Goal: Communication & Community: Answer question/provide support

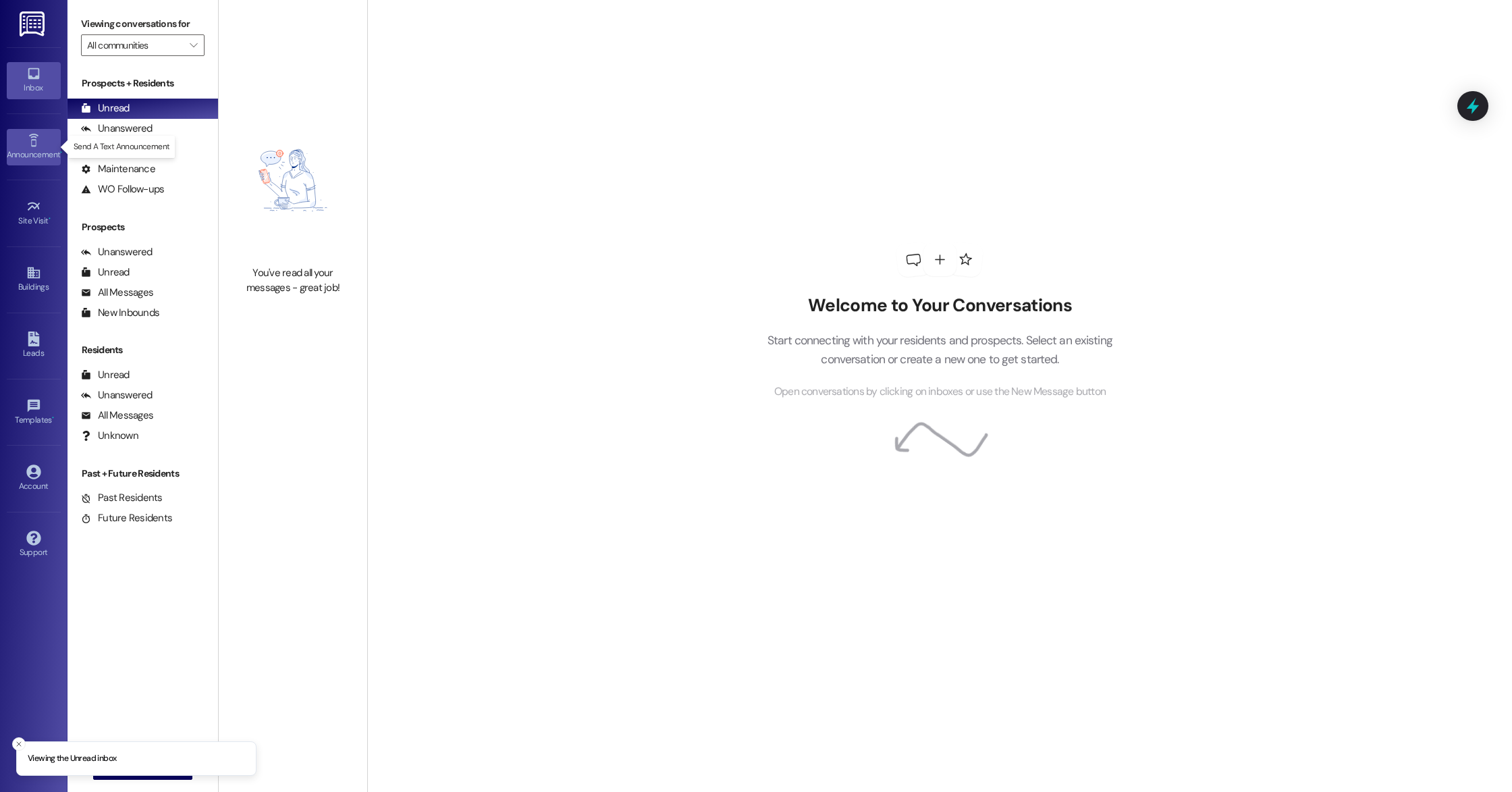
click at [46, 147] on link "Announcement •" at bounding box center [34, 147] width 54 height 37
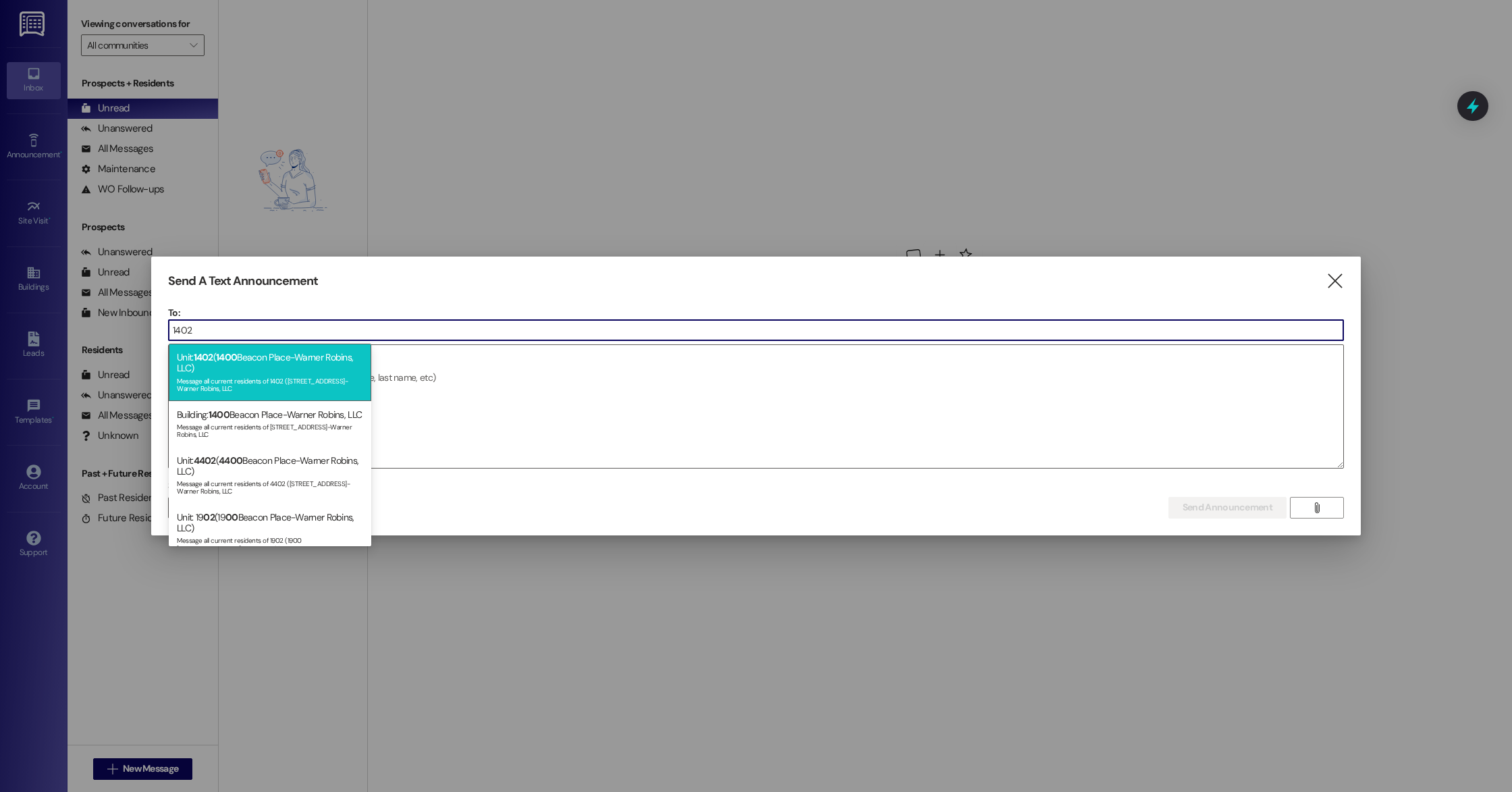
type input "1402"
click at [231, 369] on div "Unit: 1402 ( [STREET_ADDRESS]-Warner Robins, LLC) Message all current residents…" at bounding box center [270, 371] width 203 height 56
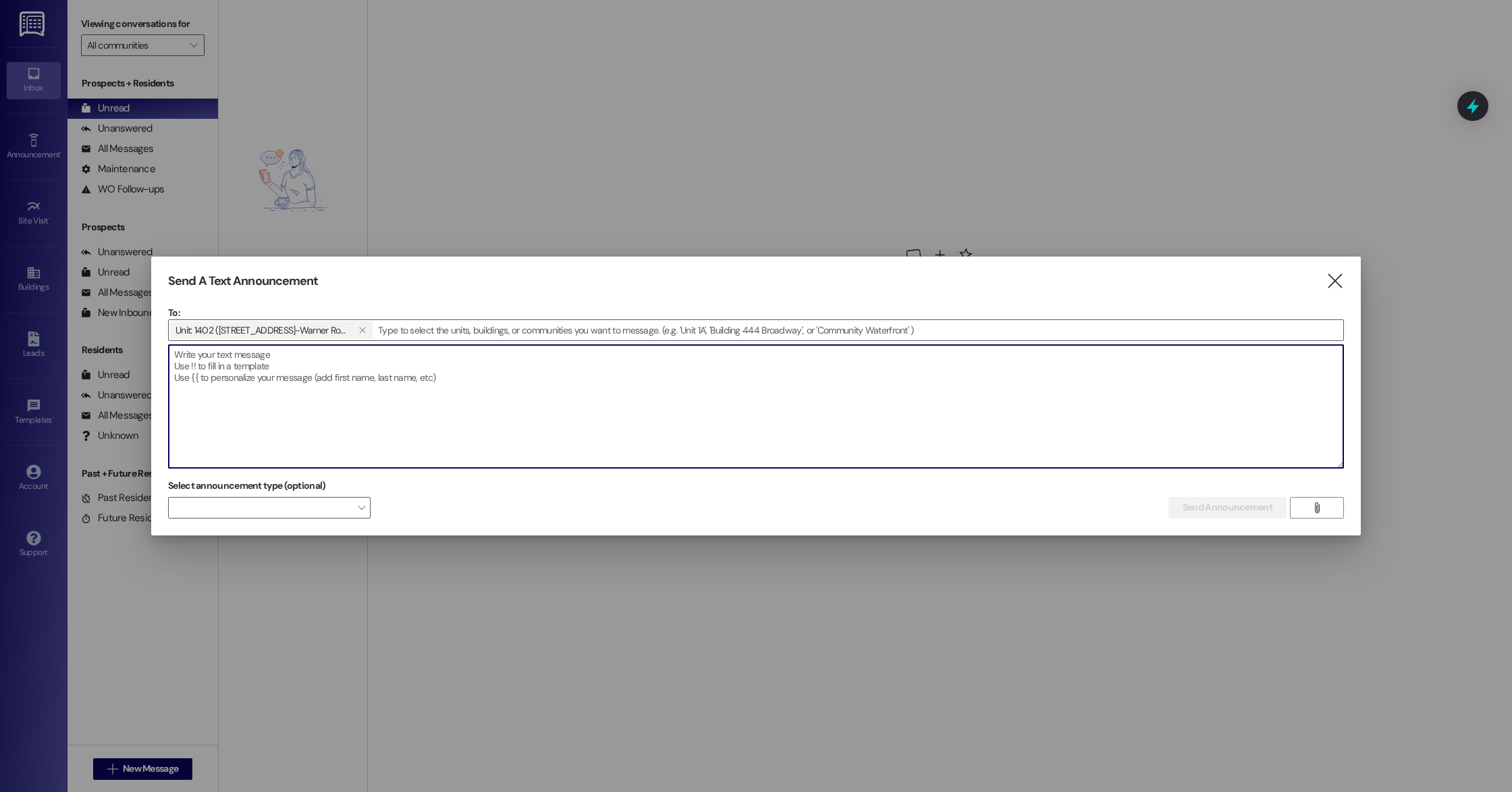
click at [229, 377] on textarea at bounding box center [756, 407] width 1175 height 123
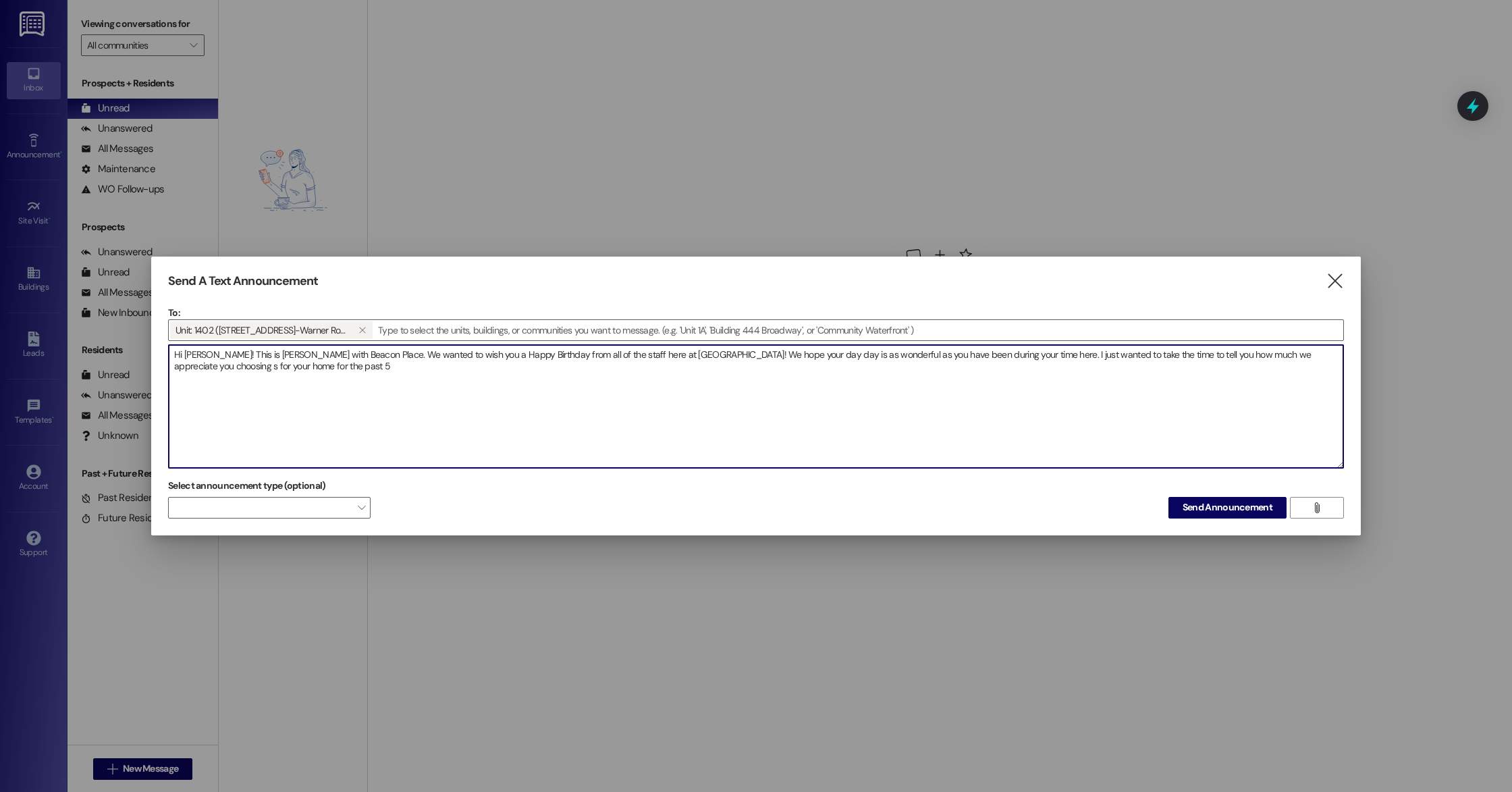
drag, startPoint x: 265, startPoint y: 368, endPoint x: 233, endPoint y: 369, distance: 32.0
click at [233, 369] on textarea "Hi [PERSON_NAME]! This is [PERSON_NAME] with Beacon Place. We wanted to wish yo…" at bounding box center [756, 407] width 1175 height 123
click at [271, 370] on textarea "Hi [PERSON_NAME]! This is [PERSON_NAME] with Beacon Place. We wanted to wish yo…" at bounding box center [756, 407] width 1175 height 123
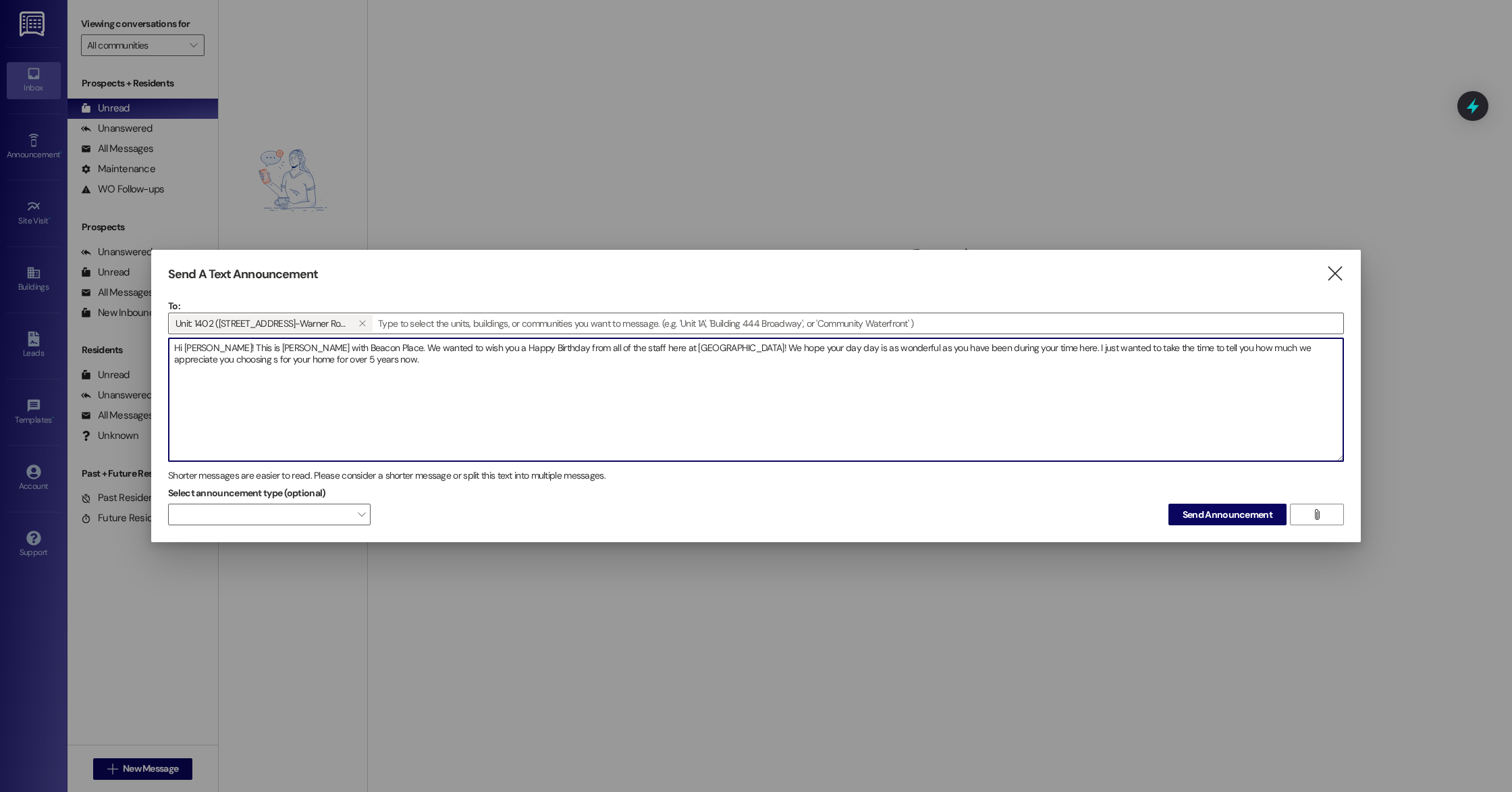
click at [1313, 347] on textarea "Hi [PERSON_NAME]! This is [PERSON_NAME] with Beacon Place. We wanted to wish yo…" at bounding box center [756, 400] width 1175 height 123
drag, startPoint x: 1334, startPoint y: 347, endPoint x: 1327, endPoint y: 349, distance: 7.3
click at [1327, 349] on textarea "Hi [PERSON_NAME]! This is [PERSON_NAME] with Beacon Place. We wanted to wish yo…" at bounding box center [756, 400] width 1175 height 123
click at [377, 366] on textarea "Hi [PERSON_NAME]! This is [PERSON_NAME] with Beacon Place. We wanted to wish yo…" at bounding box center [756, 400] width 1175 height 123
click at [362, 347] on textarea "Hi [PERSON_NAME]! This is [PERSON_NAME] with Beacon Place. We wanted to wish yo…" at bounding box center [756, 400] width 1175 height 123
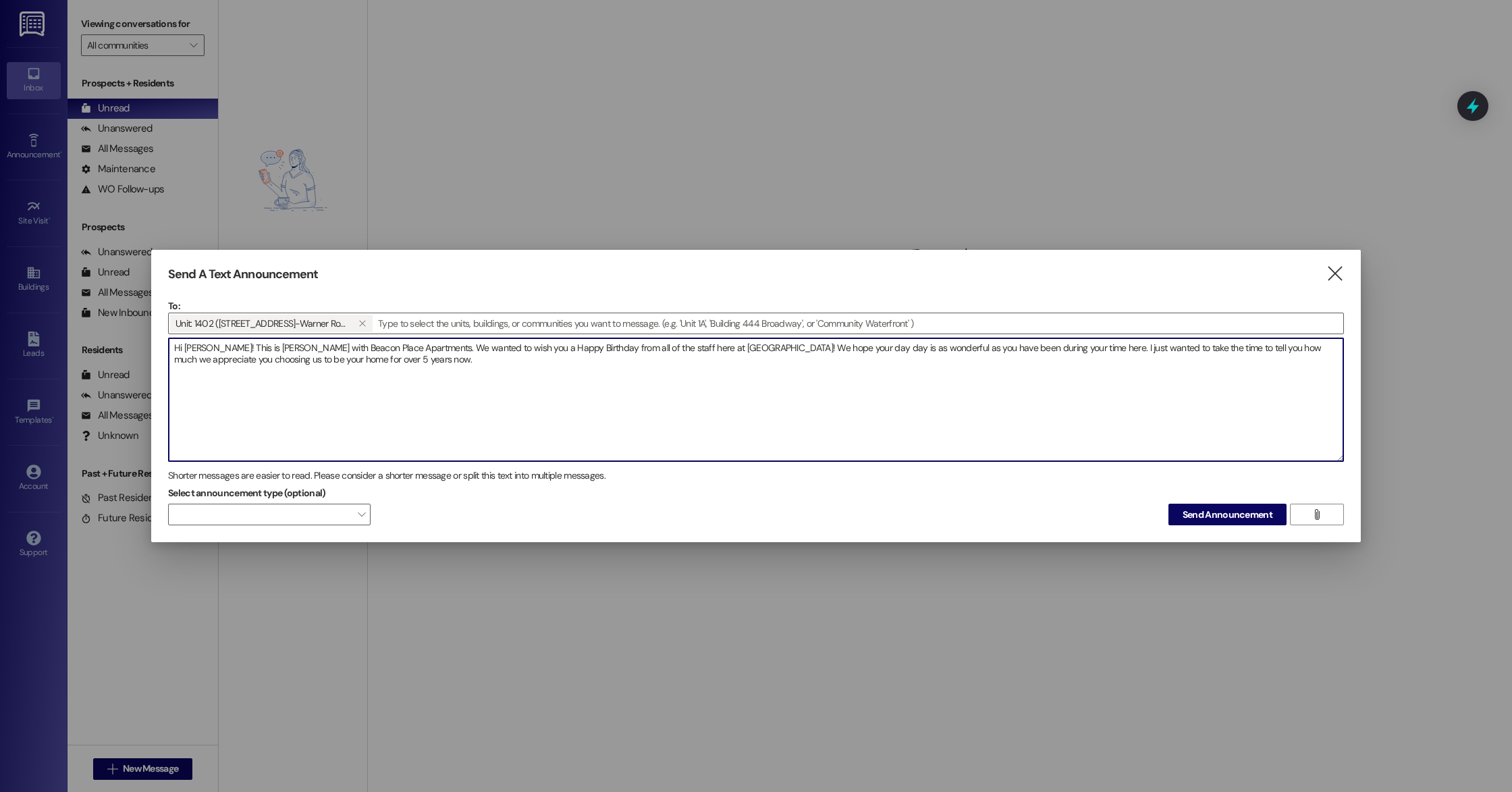
click at [529, 392] on textarea "Hi [PERSON_NAME]! This is [PERSON_NAME] with Beacon Place Apartments. We wanted…" at bounding box center [756, 400] width 1175 height 123
type textarea "Hi [PERSON_NAME]! This is [PERSON_NAME] with Beacon Place Apartments. We wanted…"
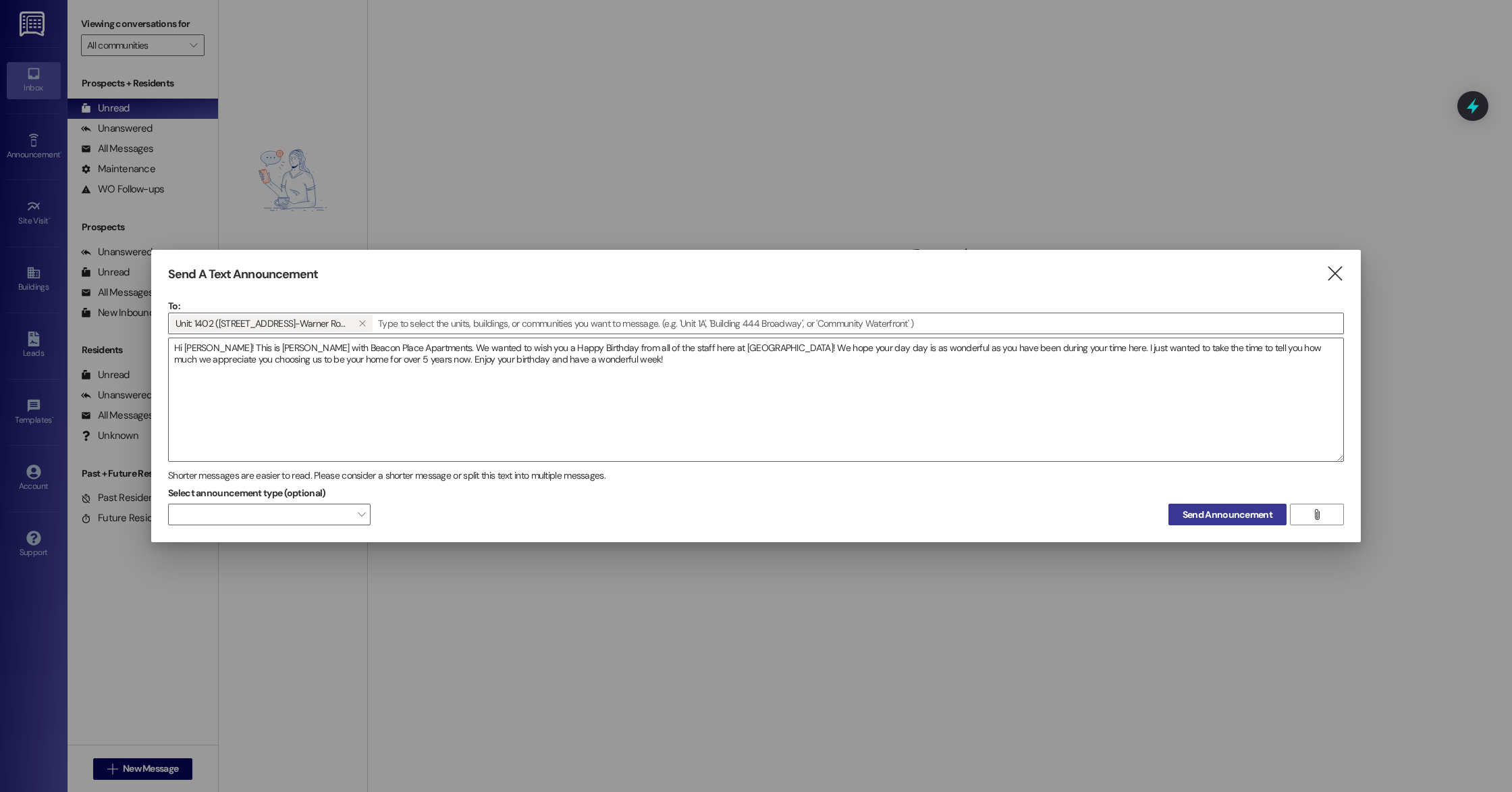
click at [1194, 509] on span "Send Announcement" at bounding box center [1227, 515] width 90 height 14
